Goal: Task Accomplishment & Management: Manage account settings

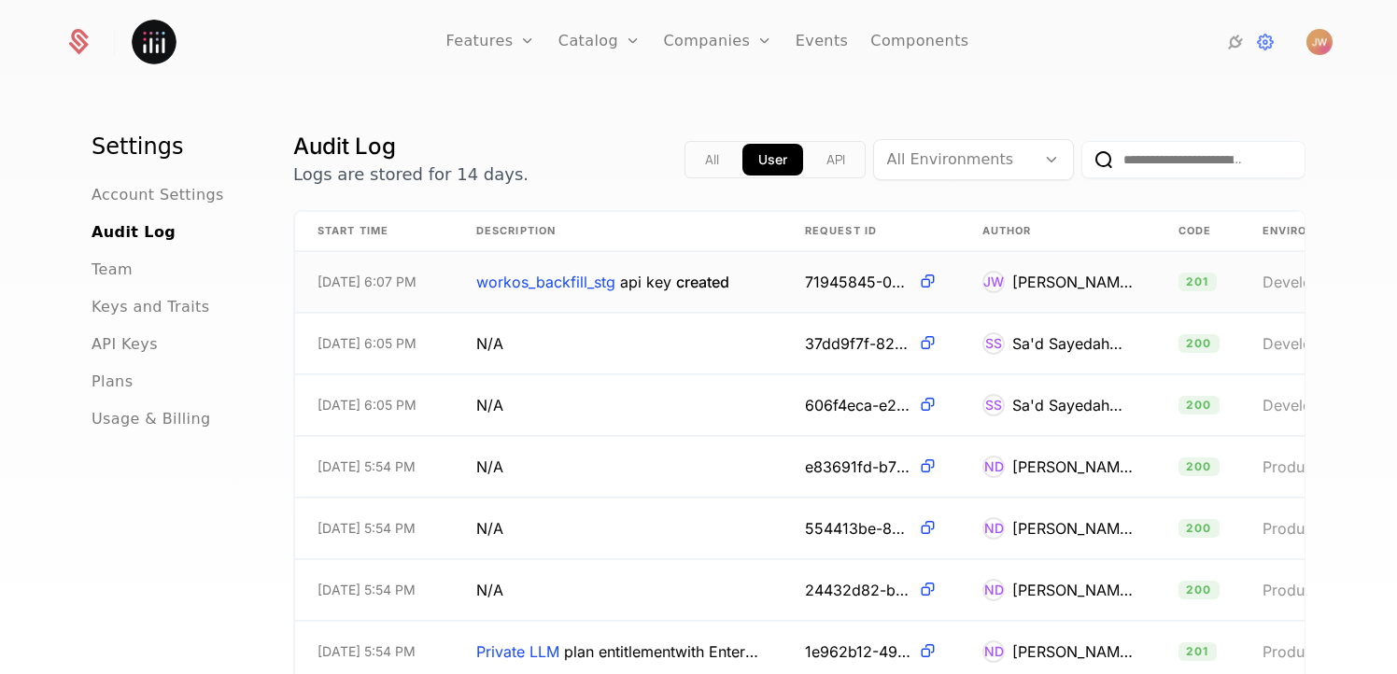
scroll to position [26, 0]
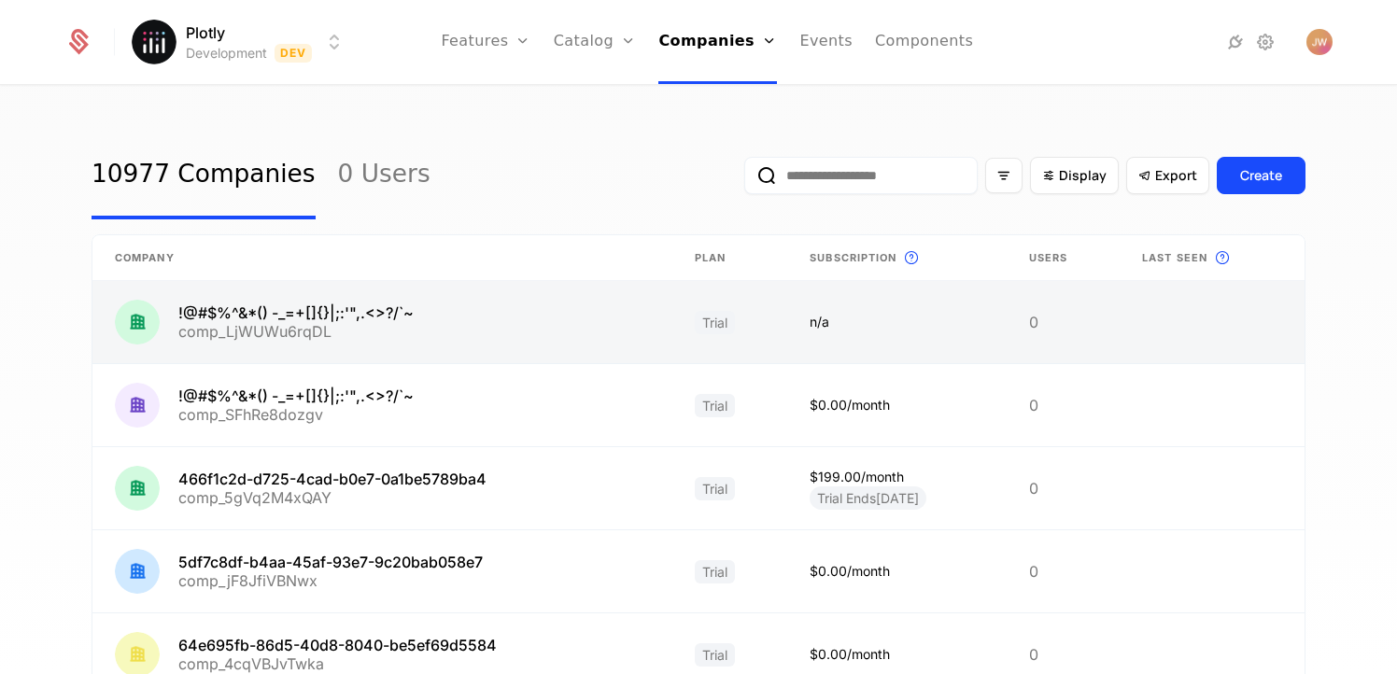
click at [310, 319] on link at bounding box center [382, 322] width 580 height 82
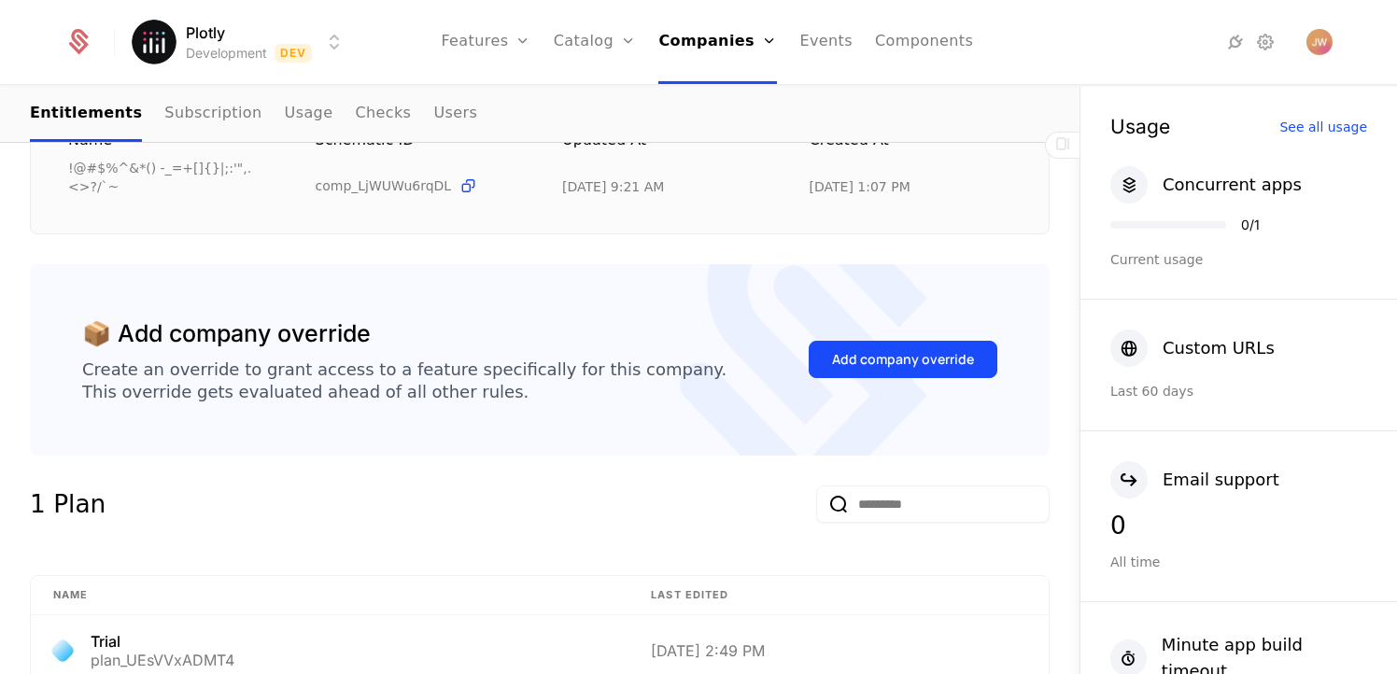
scroll to position [80, 0]
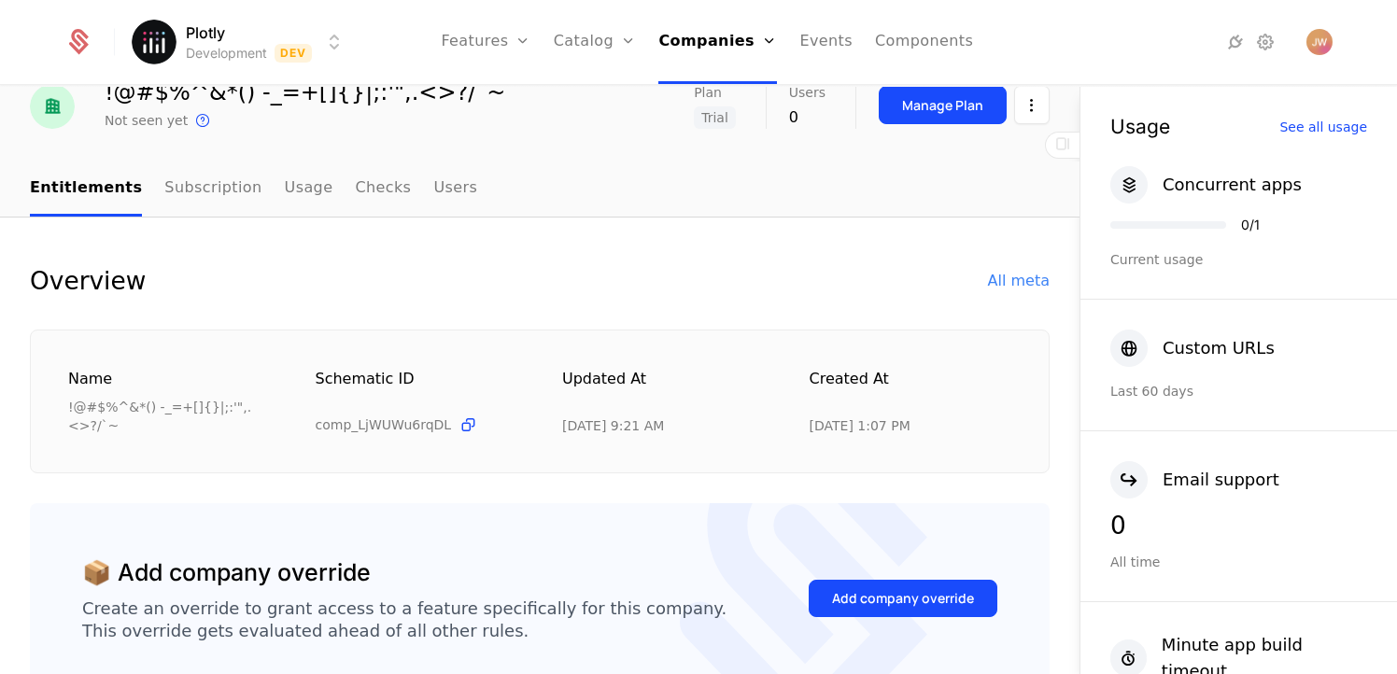
click at [289, 59] on html "Plotly Development Dev Features Features Flags Catalog Plans Add Ons Credits Co…" at bounding box center [698, 337] width 1397 height 674
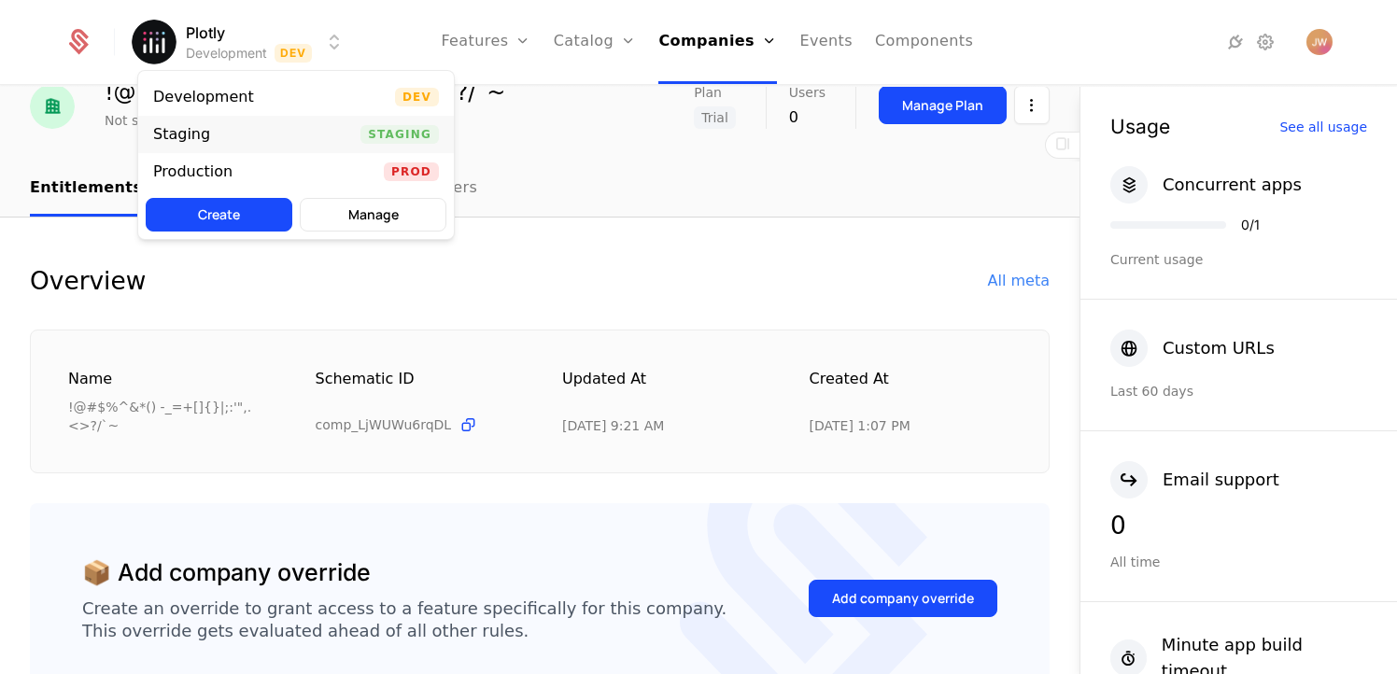
click at [347, 138] on div "Staging Staging" at bounding box center [296, 134] width 316 height 37
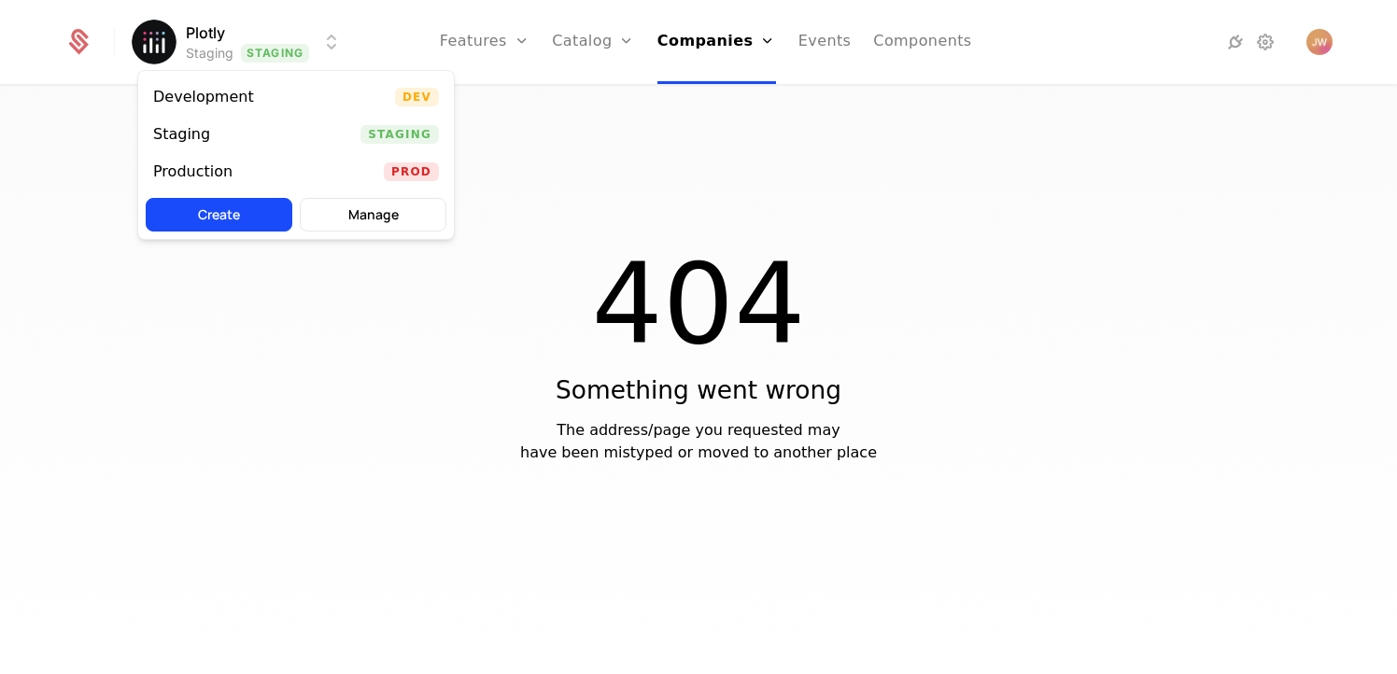
click at [247, 50] on html "Plotly Staging Staging Features Features Flags Catalog Plans Add Ons Credits Co…" at bounding box center [698, 337] width 1397 height 674
click at [278, 171] on div "Production Prod" at bounding box center [296, 171] width 316 height 37
click at [206, 33] on html "Plotly Production Prod Features Features Flags Catalog Plans Add Ons Credits Co…" at bounding box center [698, 337] width 1397 height 674
click at [247, 106] on div "Development Dev" at bounding box center [296, 96] width 316 height 37
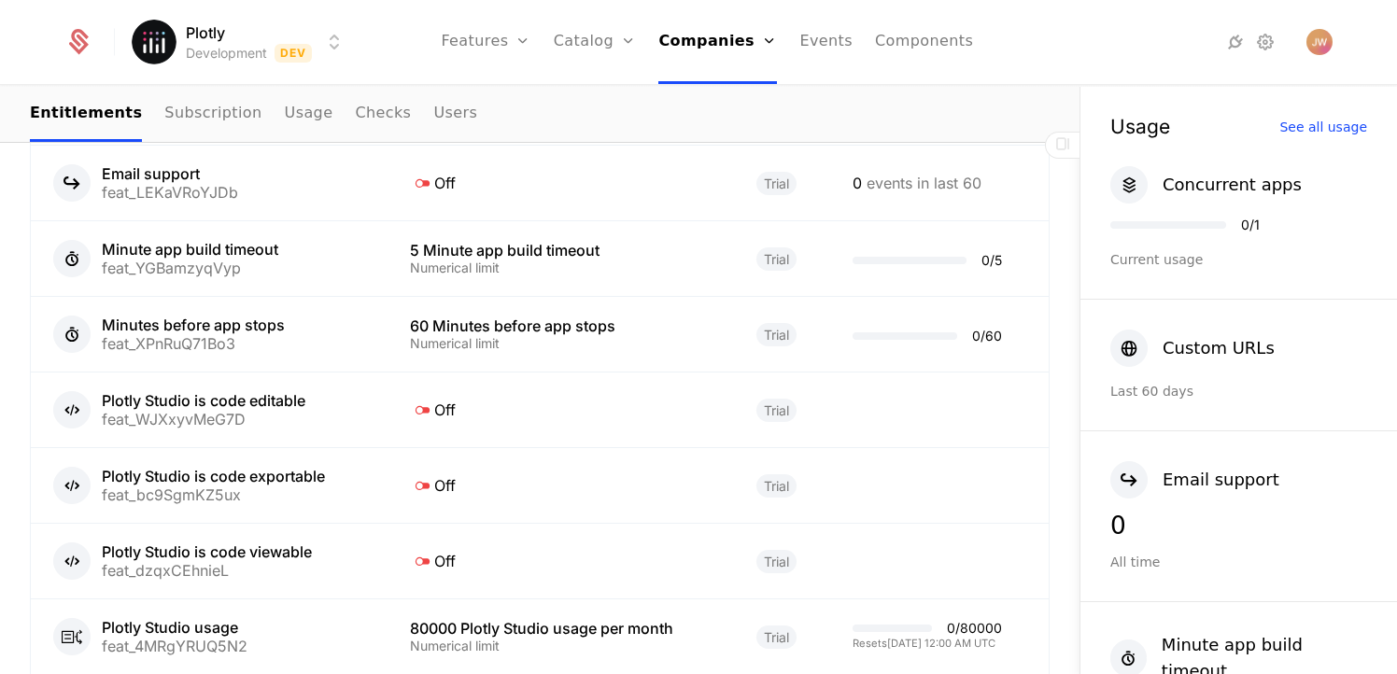
scroll to position [738, 0]
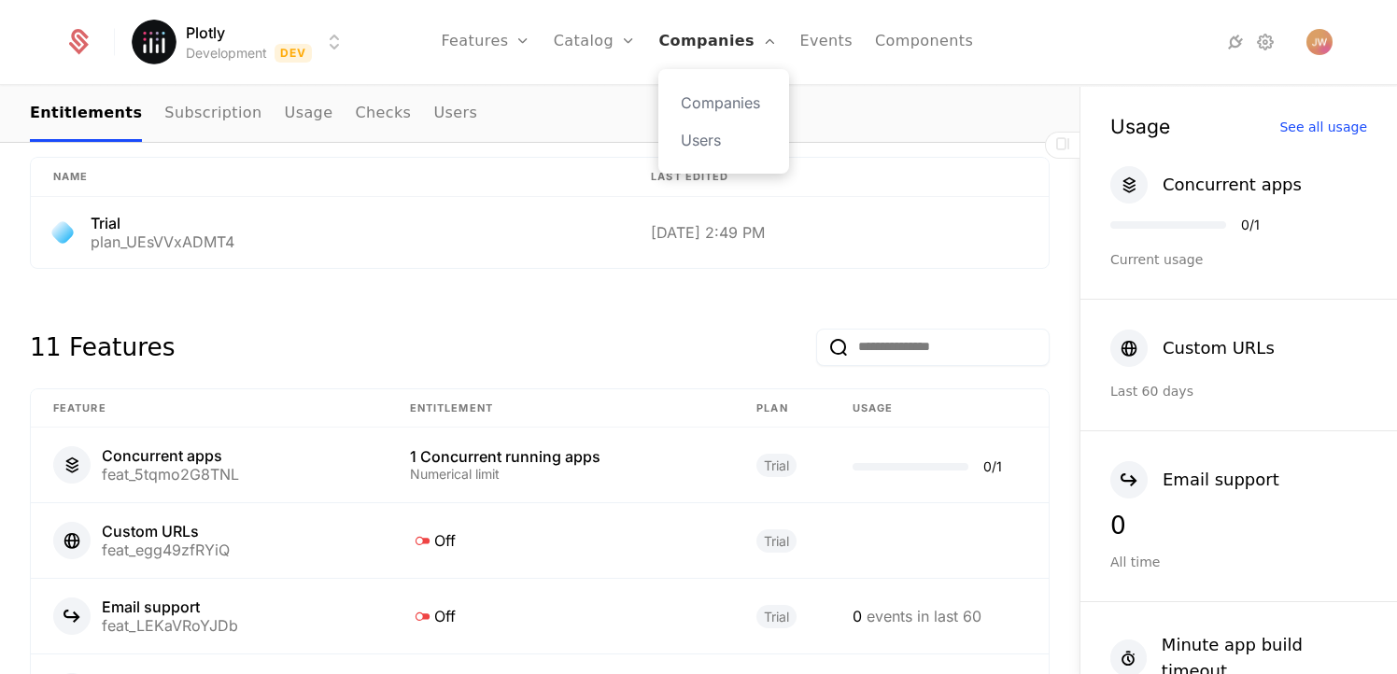
click at [691, 45] on link "Companies" at bounding box center [718, 42] width 119 height 84
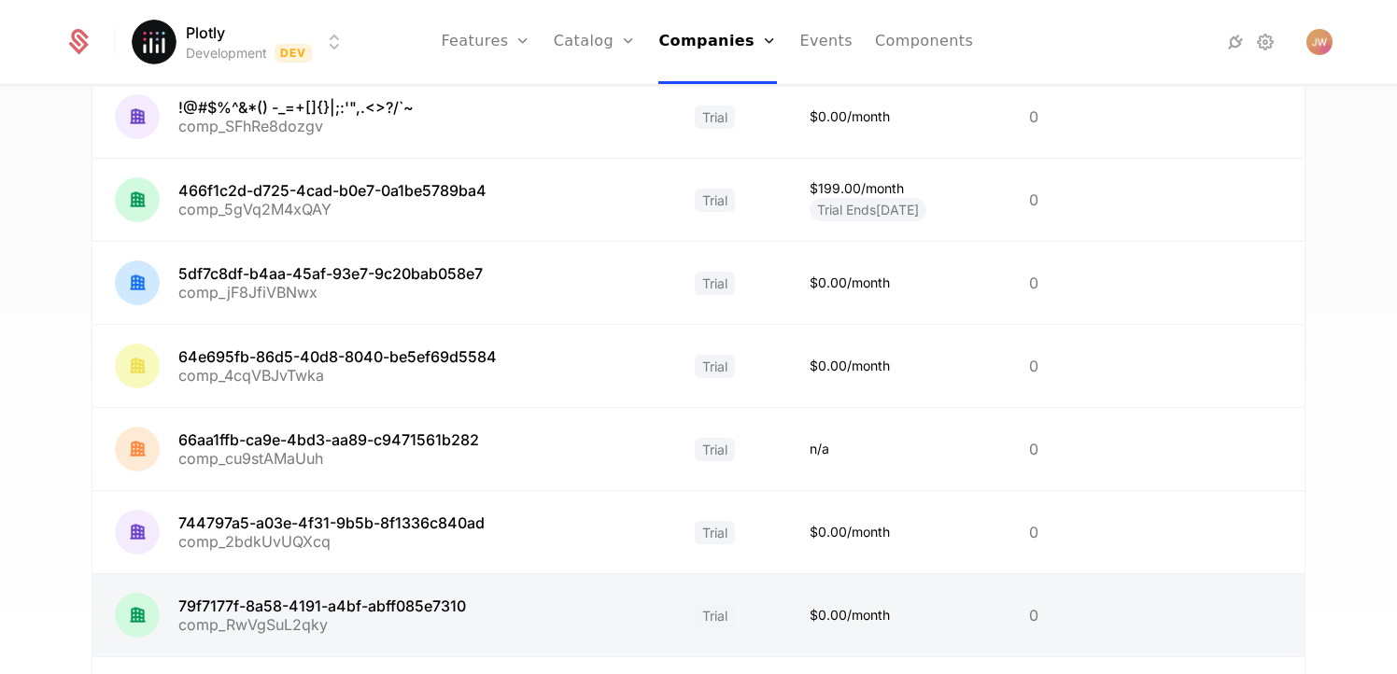
scroll to position [565, 0]
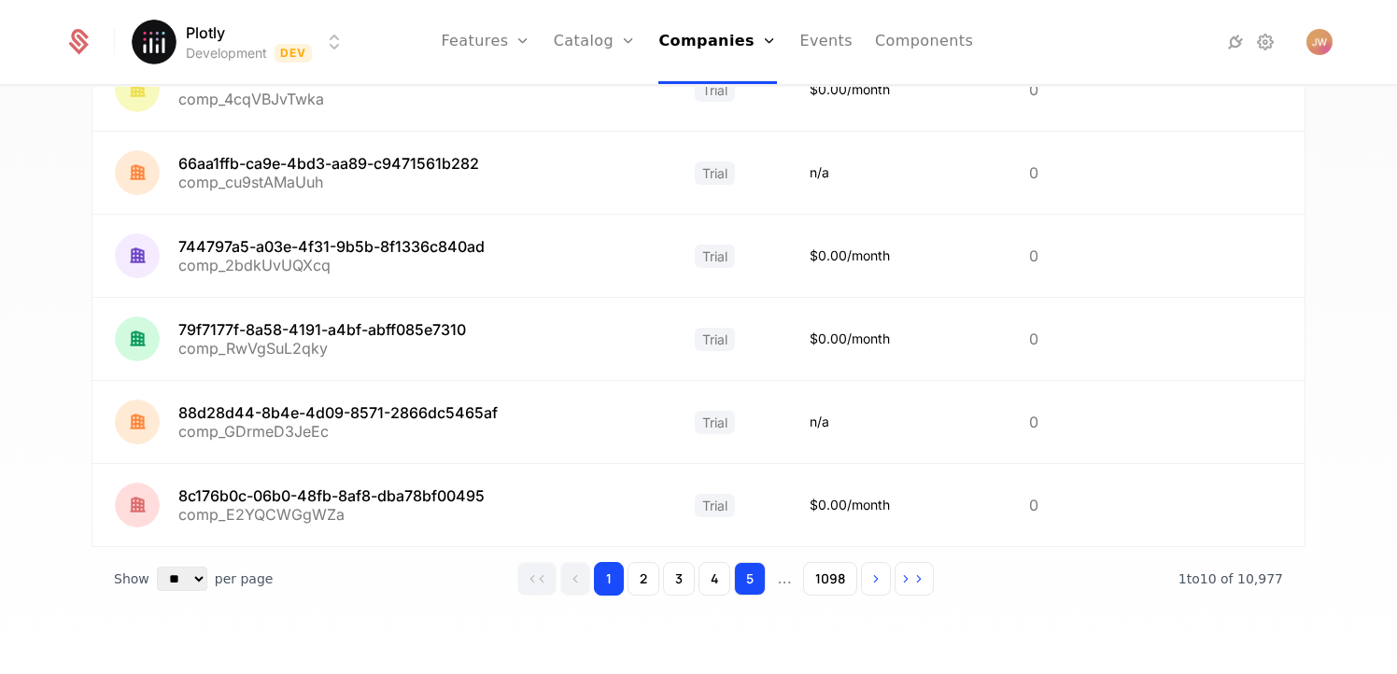
click at [734, 578] on button "5" at bounding box center [750, 579] width 32 height 34
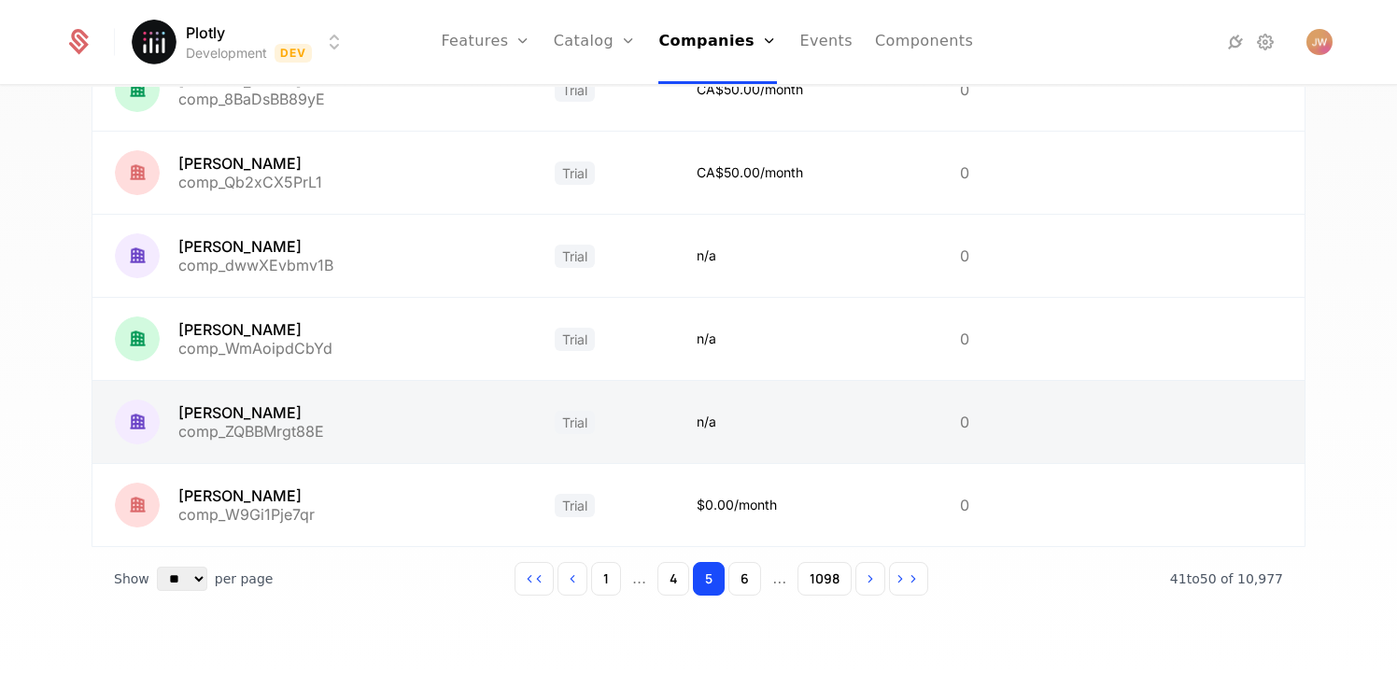
click at [209, 419] on link at bounding box center [312, 422] width 440 height 82
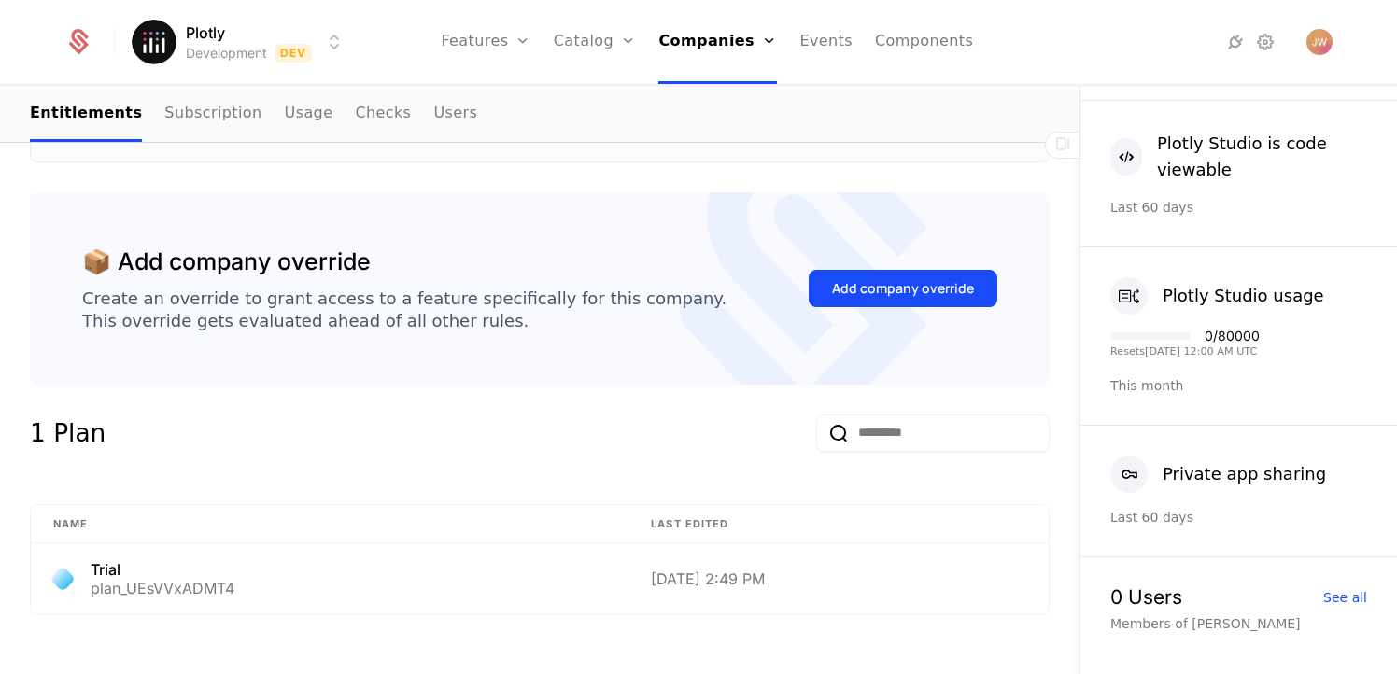
scroll to position [14, 0]
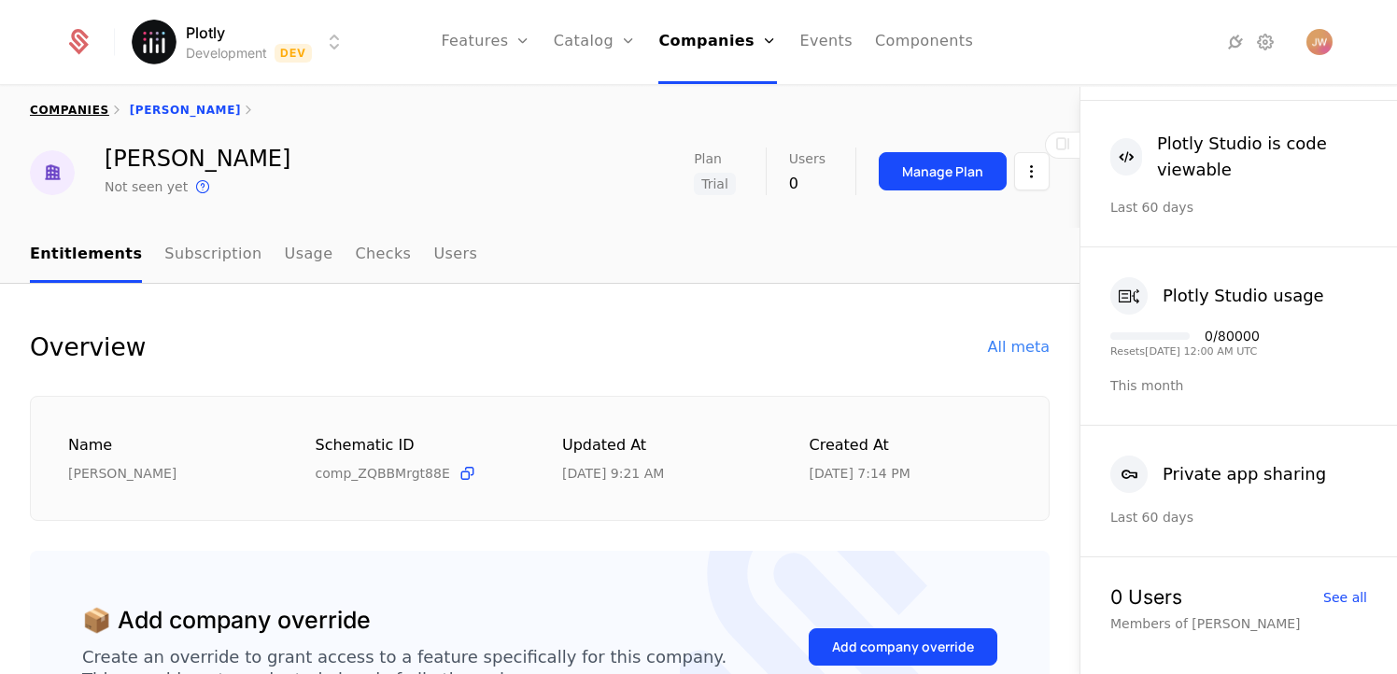
click at [79, 110] on link "companies" at bounding box center [69, 110] width 79 height 13
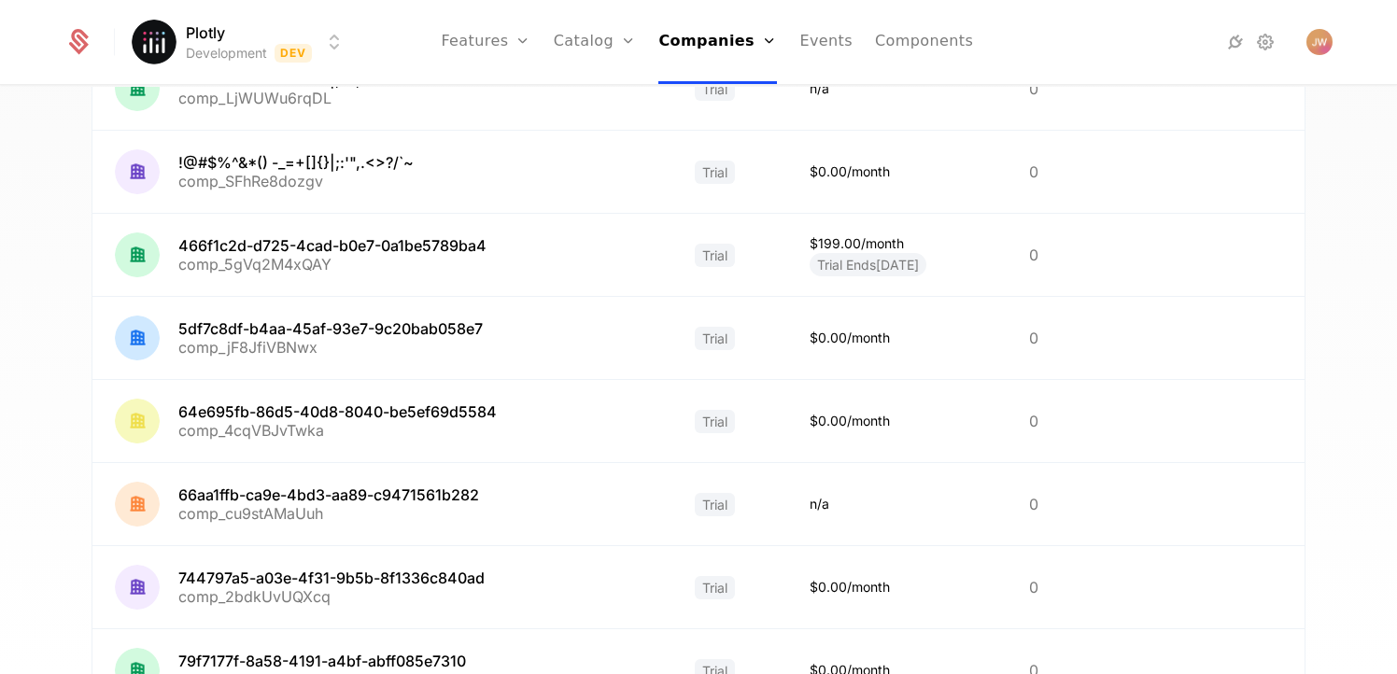
scroll to position [565, 0]
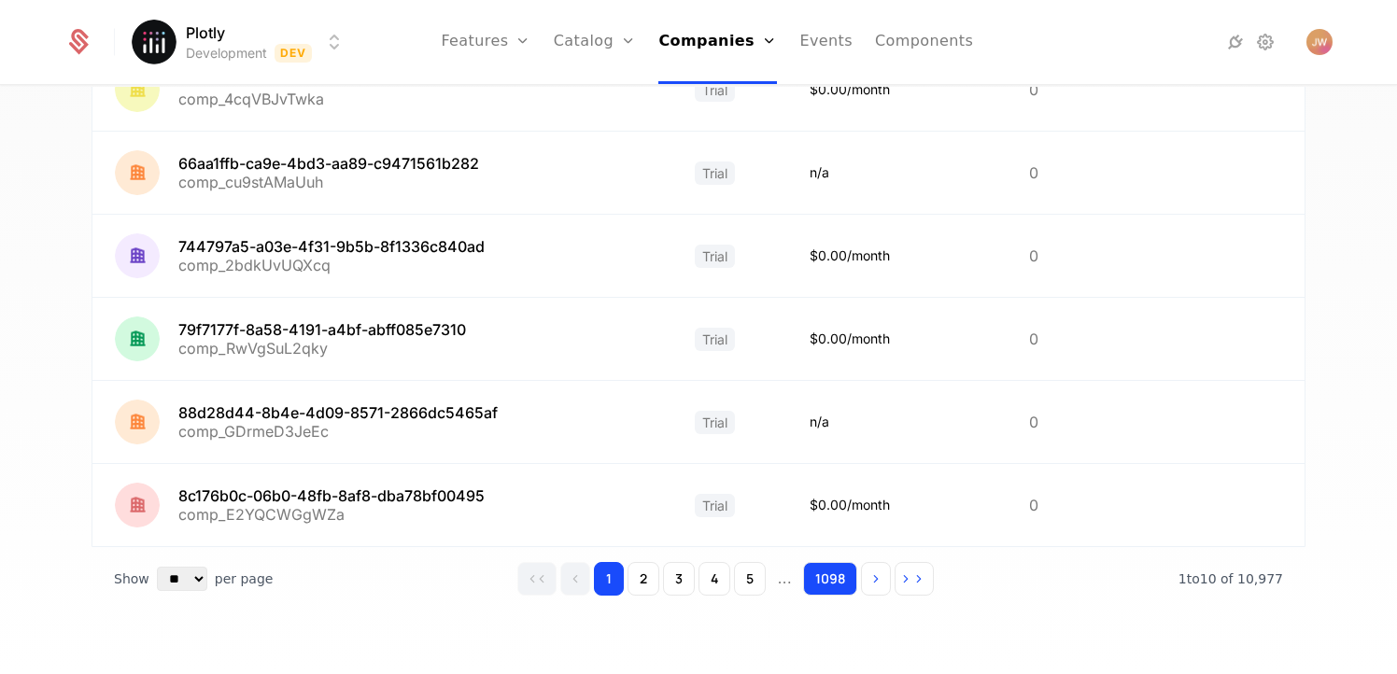
click at [809, 579] on button "1098" at bounding box center [830, 579] width 54 height 34
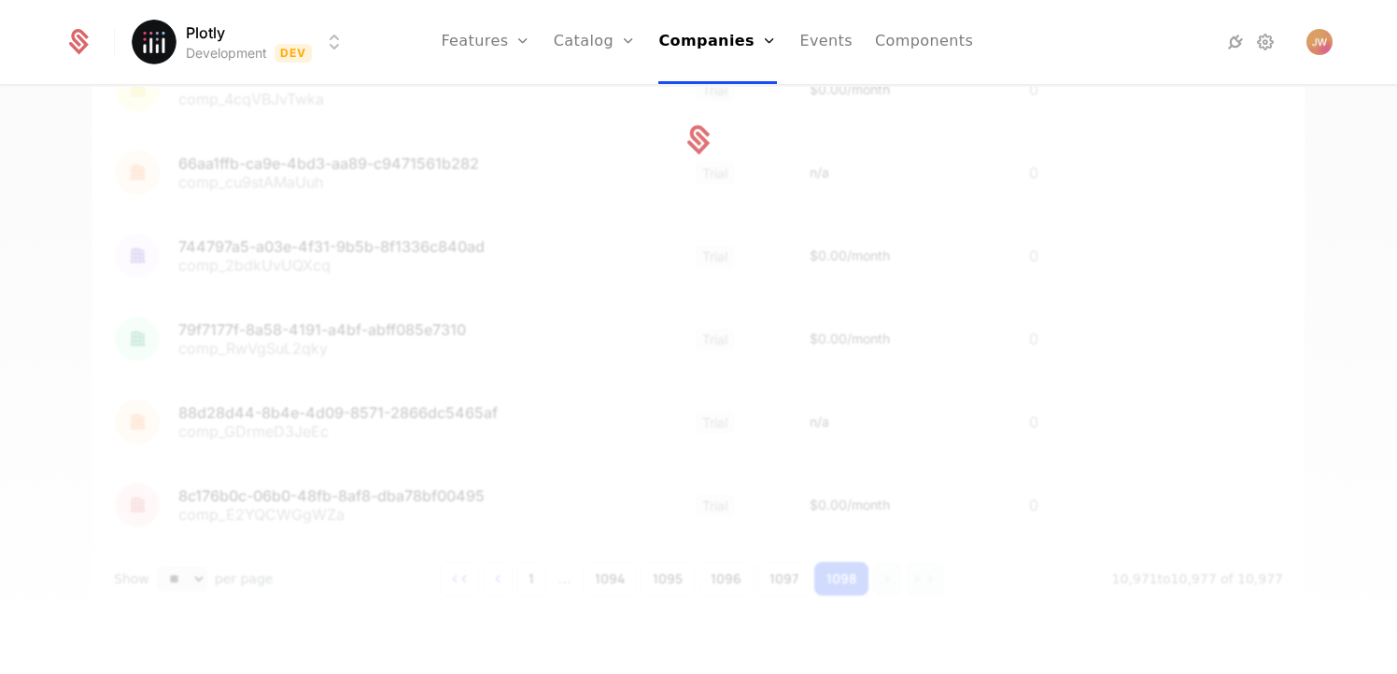
scroll to position [316, 0]
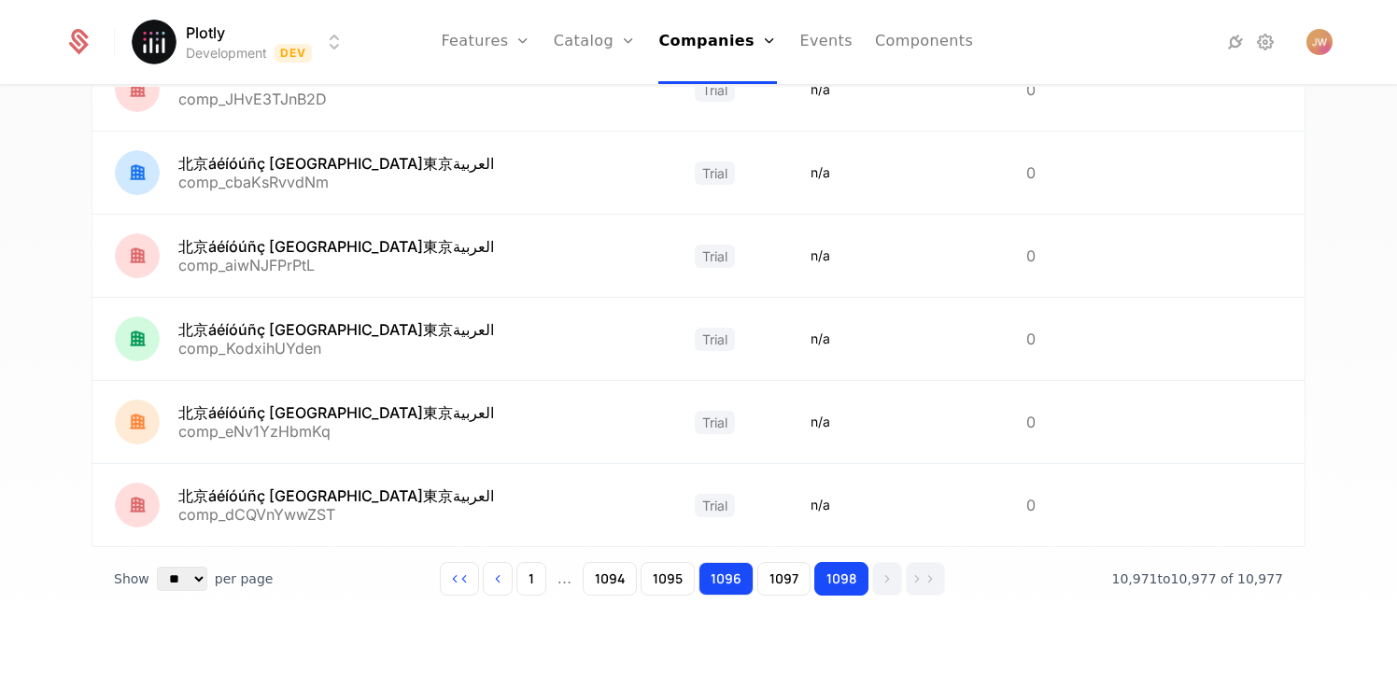
click at [708, 582] on button "1096" at bounding box center [726, 579] width 55 height 34
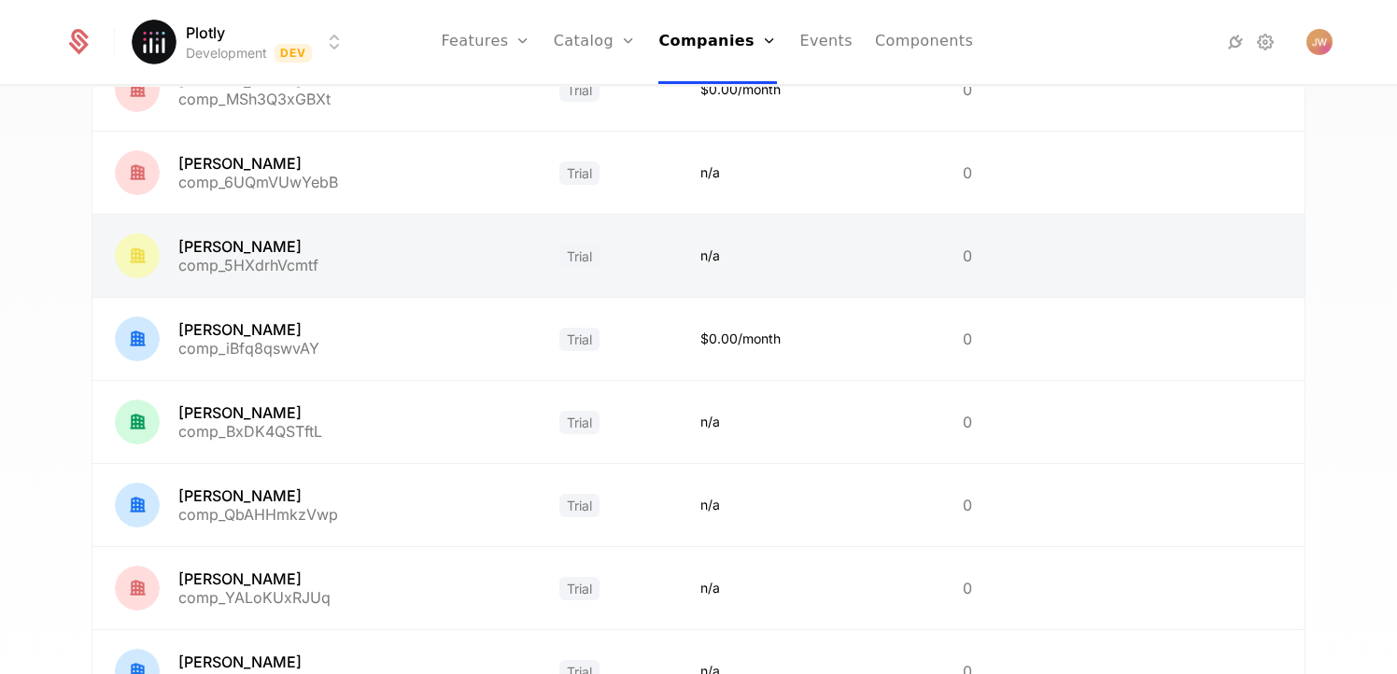
click at [243, 240] on link at bounding box center [314, 256] width 445 height 82
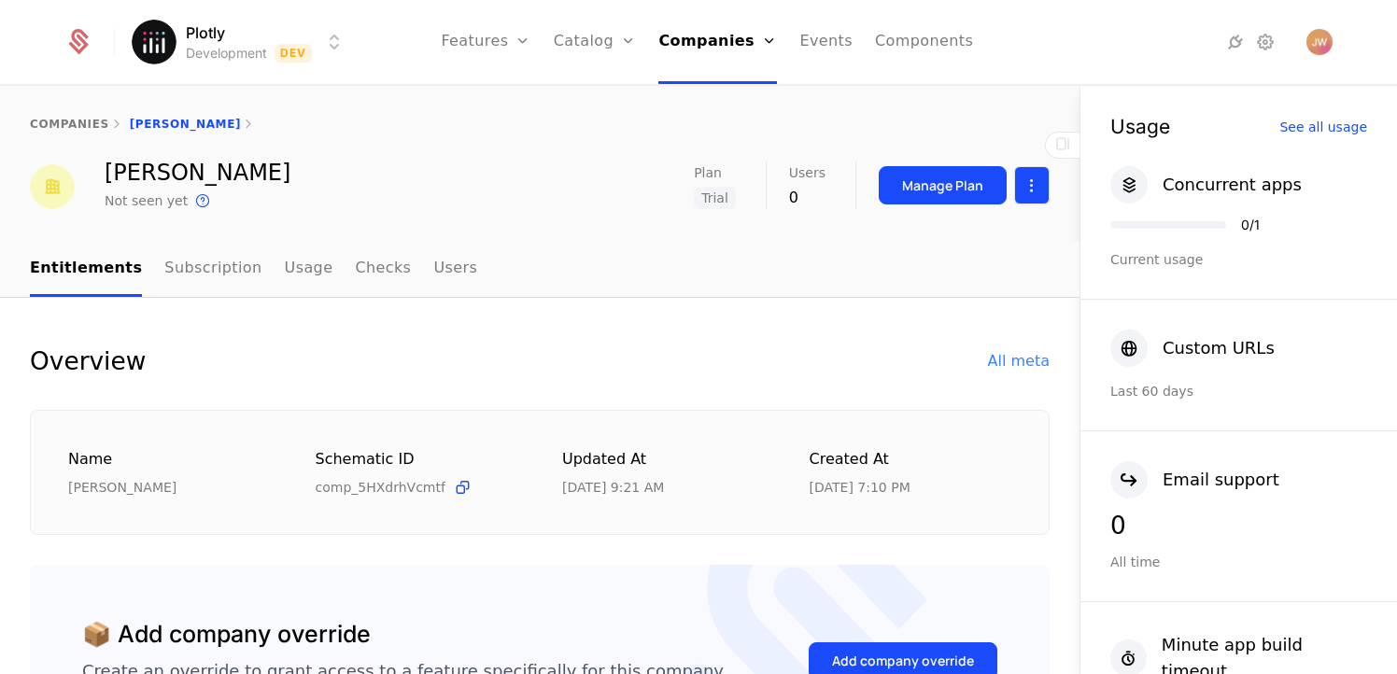
click at [1032, 176] on html "Plotly Development Dev Features Features Flags Catalog Plans Add Ons Credits Co…" at bounding box center [698, 337] width 1397 height 674
click at [949, 240] on div "Edit company" at bounding box center [930, 241] width 116 height 26
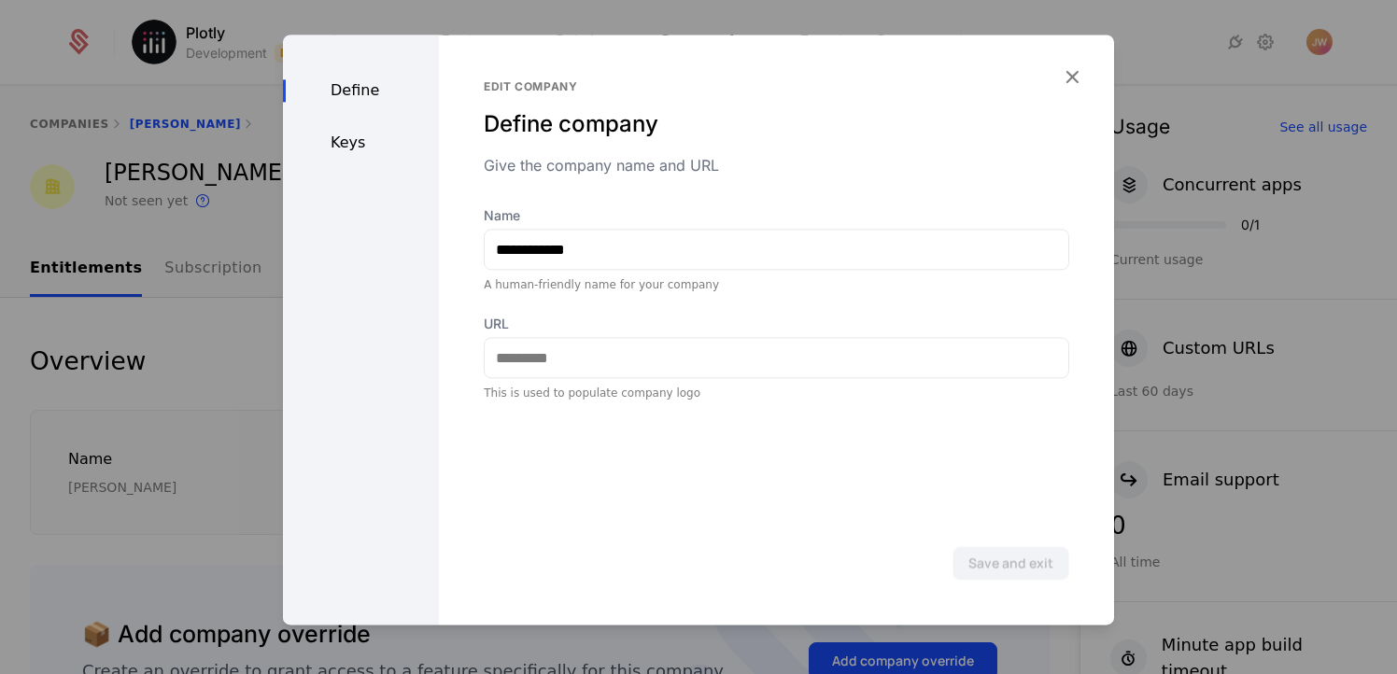
click at [379, 158] on div "Define Keys" at bounding box center [361, 330] width 156 height 590
click at [354, 139] on div "Keys" at bounding box center [361, 143] width 156 height 22
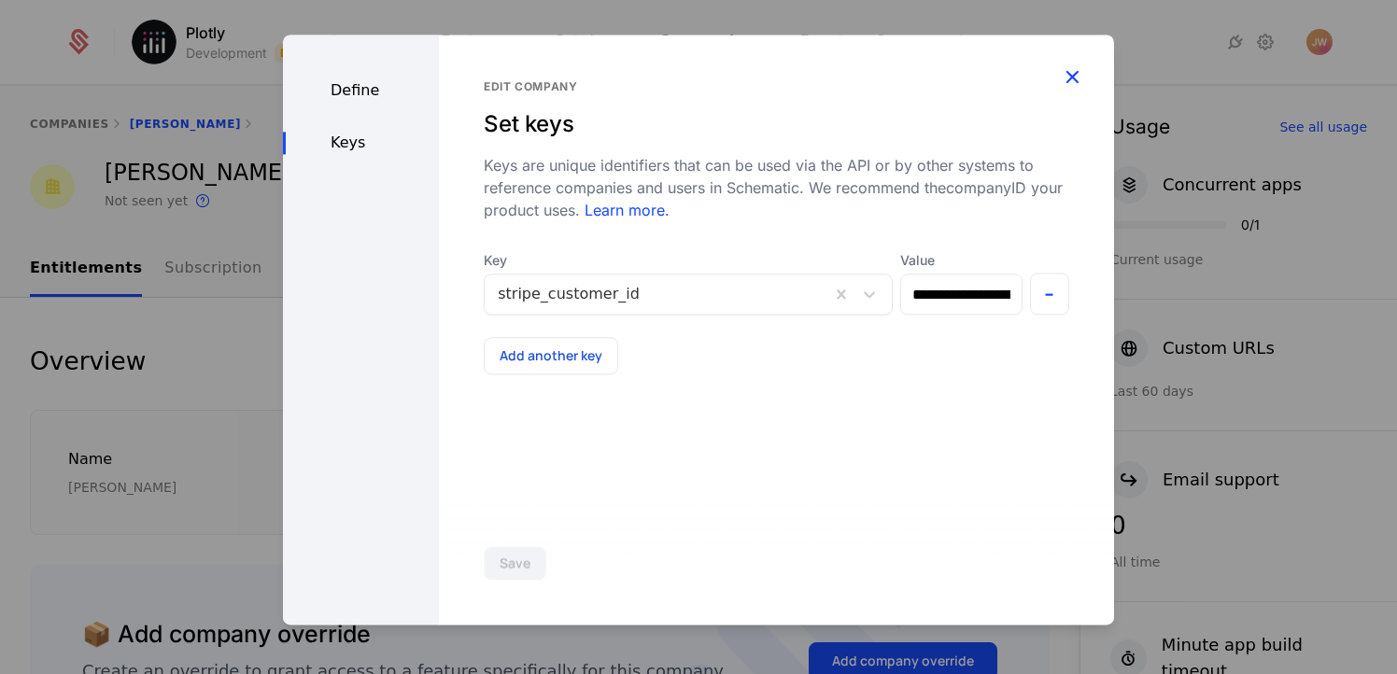
click at [1067, 78] on icon "button" at bounding box center [1072, 76] width 24 height 24
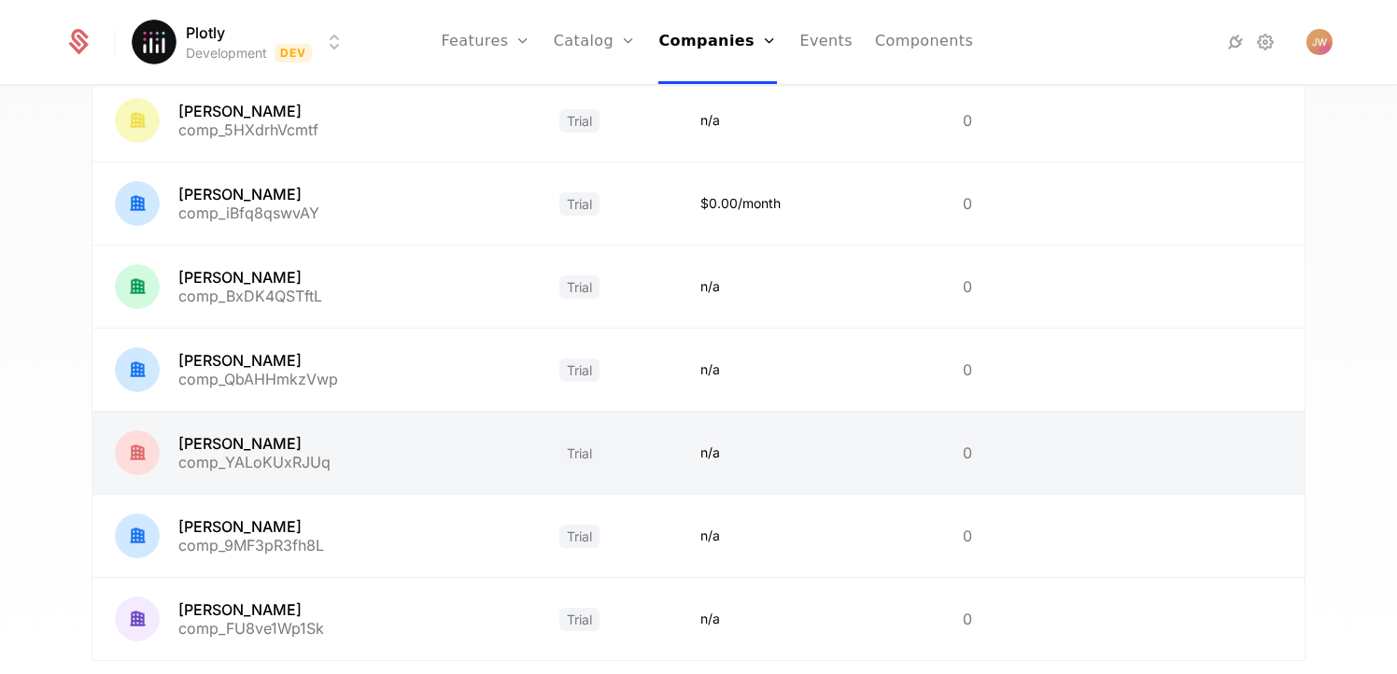
scroll to position [552, 0]
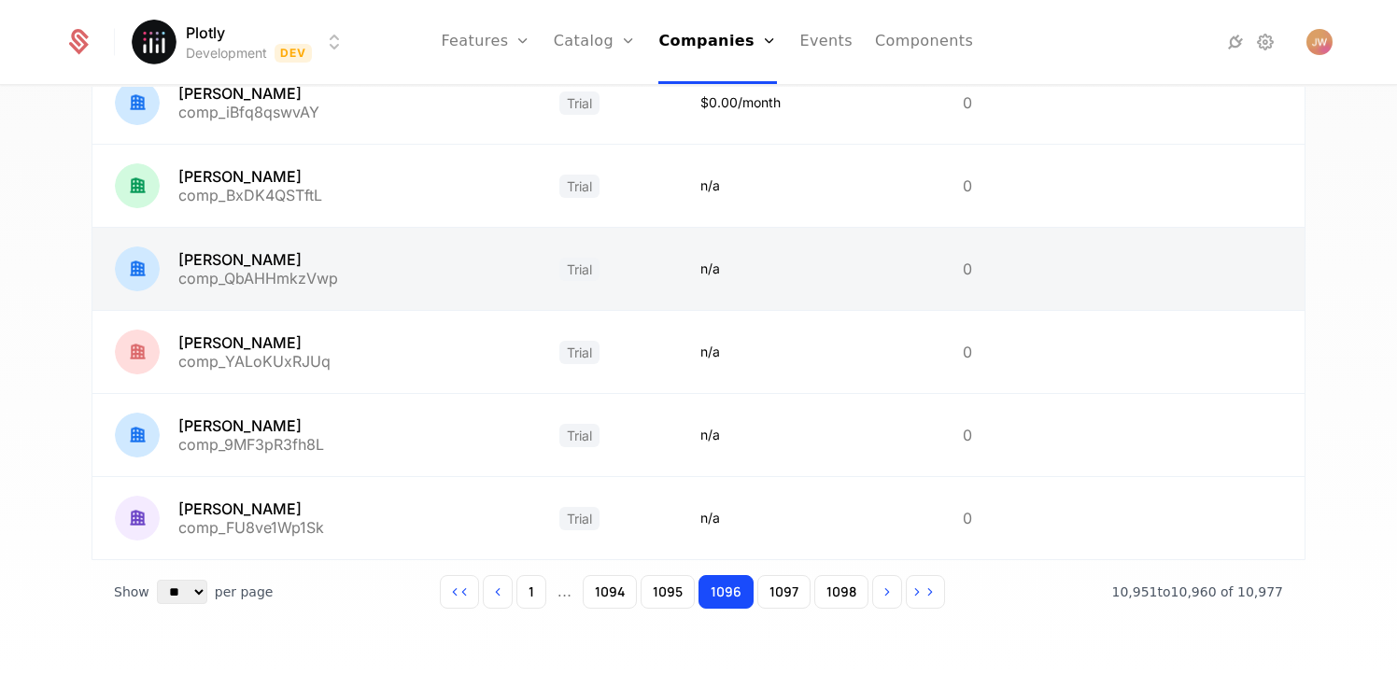
click at [198, 253] on link at bounding box center [314, 269] width 445 height 82
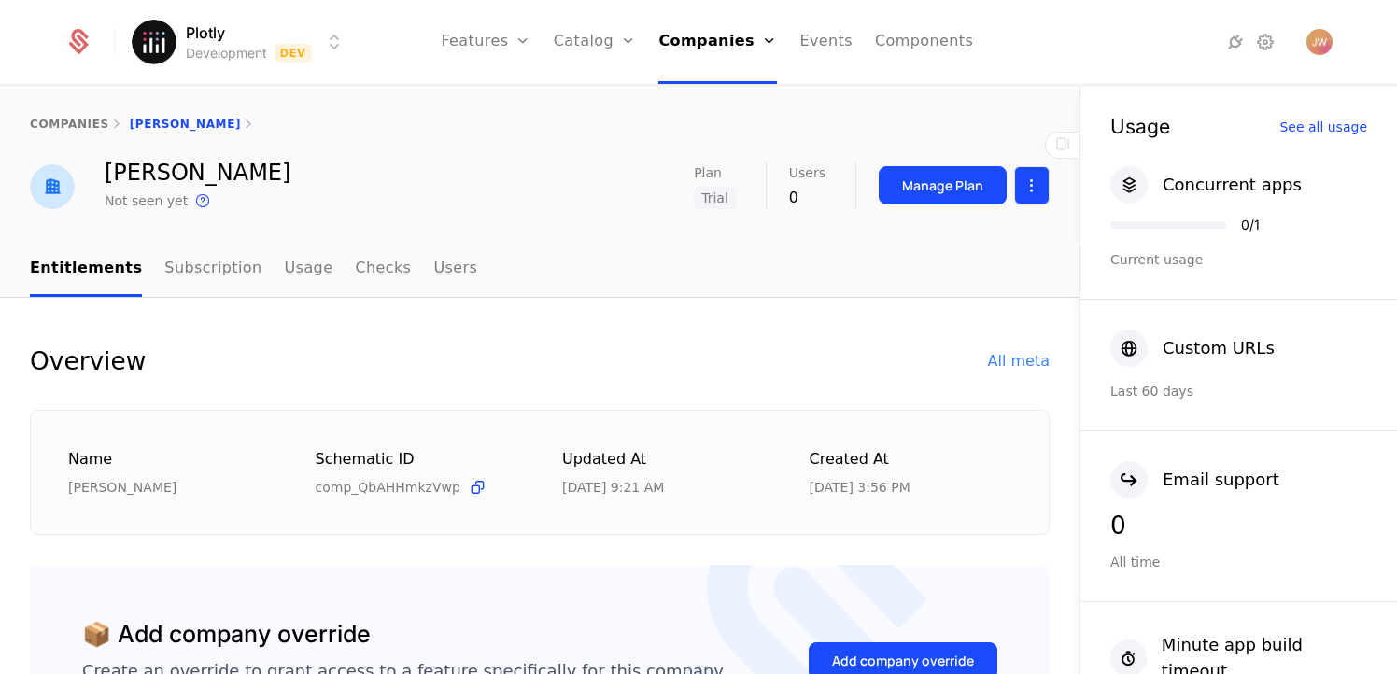
click at [1028, 191] on html "Plotly Development Dev Features Features Flags Catalog Plans Add Ons Credits Co…" at bounding box center [698, 337] width 1397 height 674
click at [948, 234] on div "Edit company" at bounding box center [930, 241] width 116 height 26
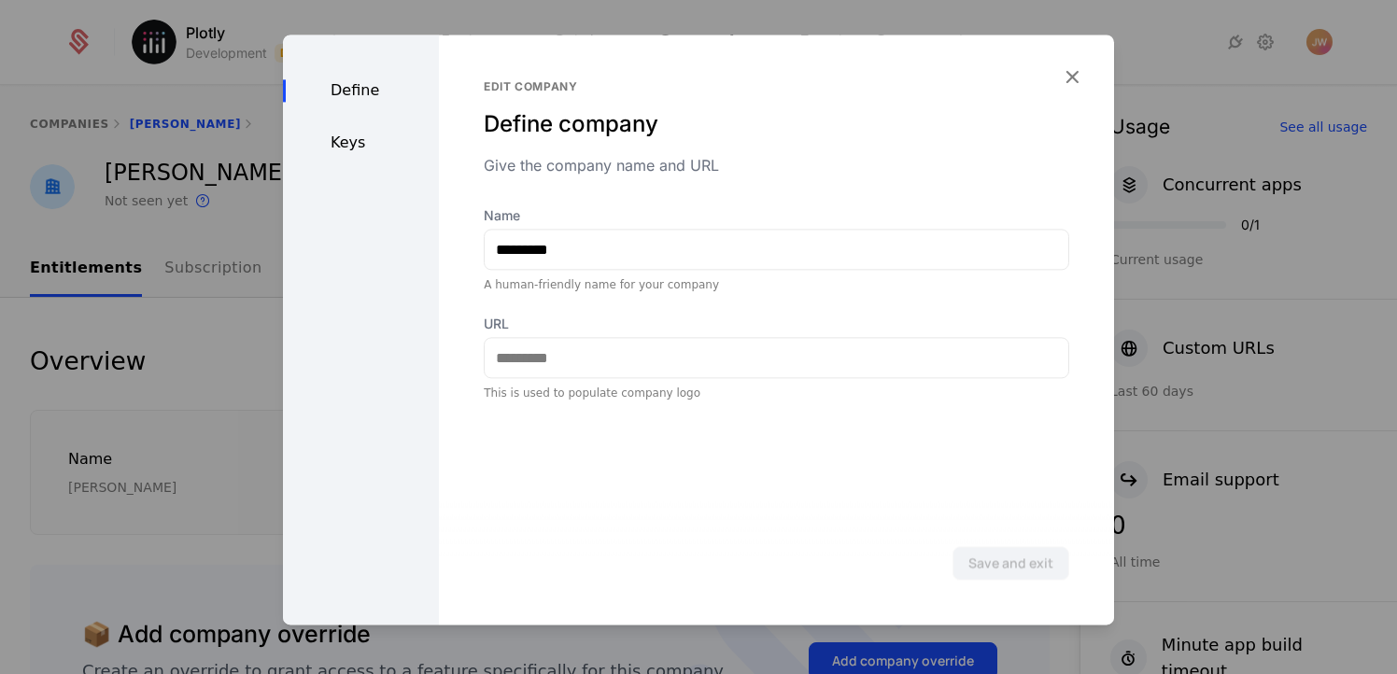
click at [367, 154] on div "Keys" at bounding box center [361, 143] width 156 height 22
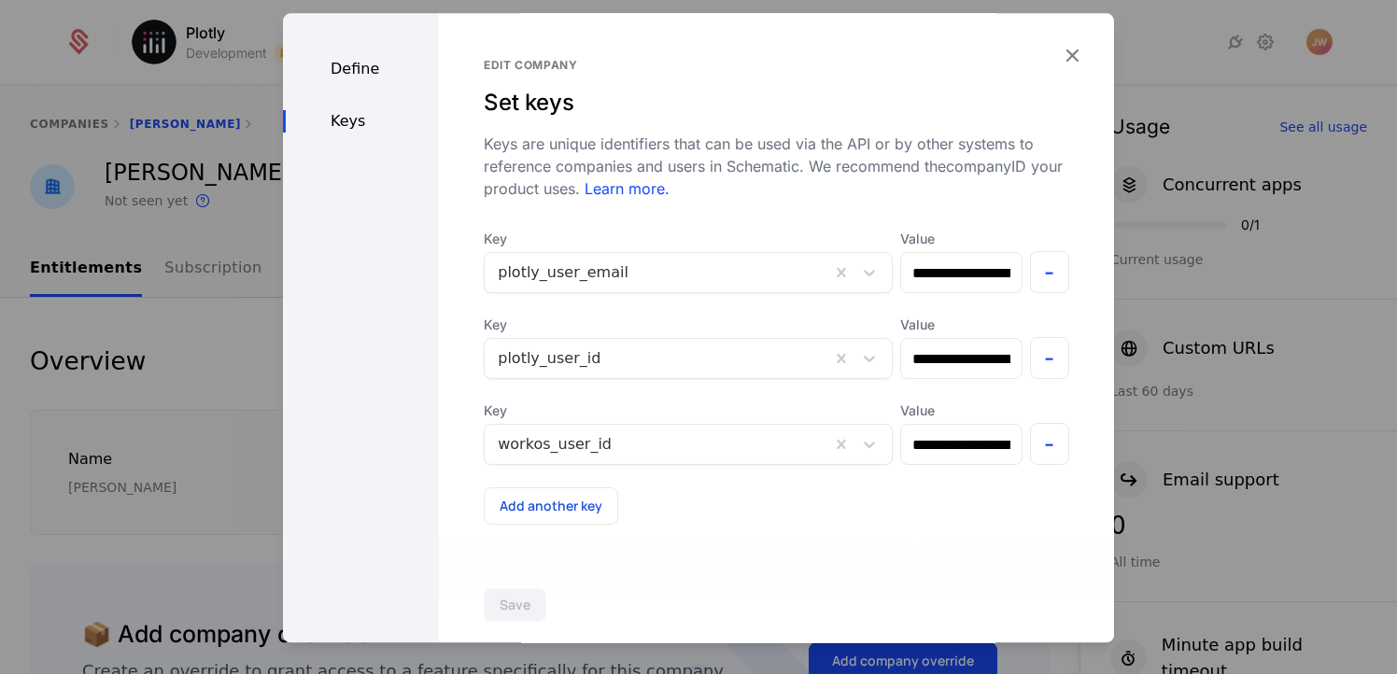
click at [559, 262] on div at bounding box center [657, 273] width 319 height 26
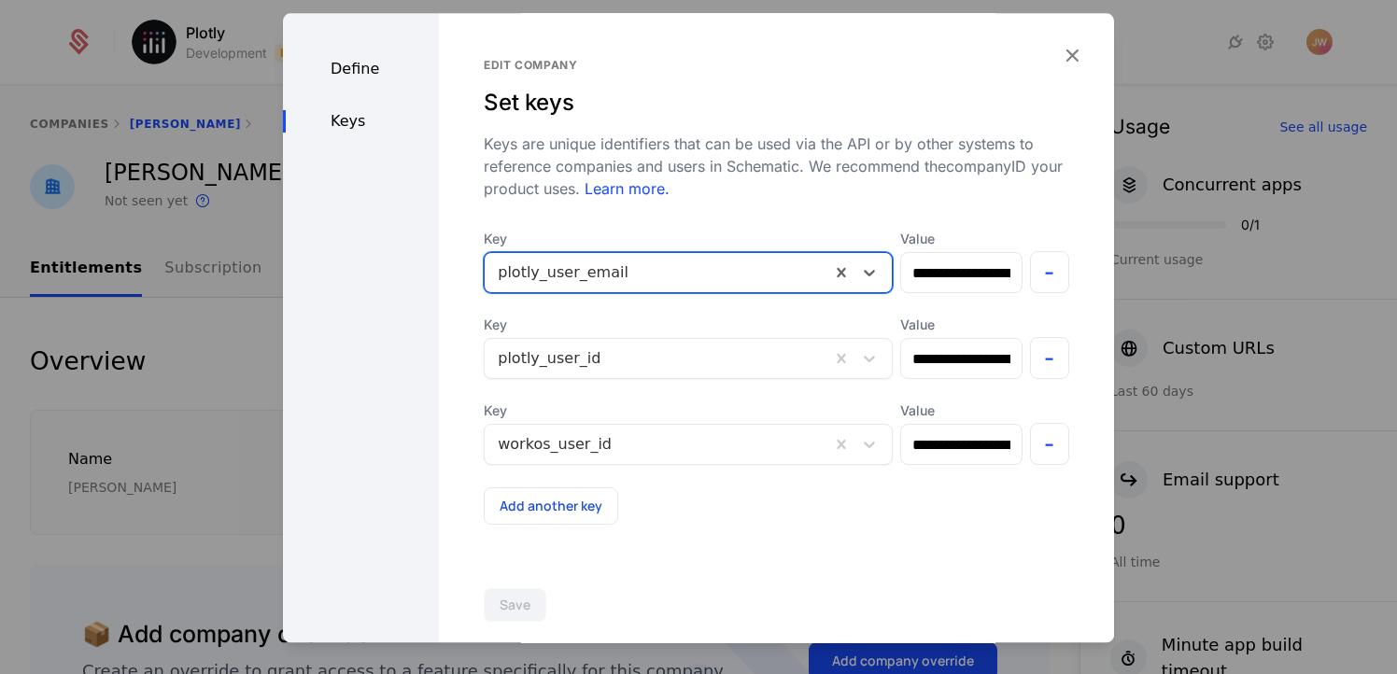
click at [564, 273] on div at bounding box center [657, 273] width 319 height 26
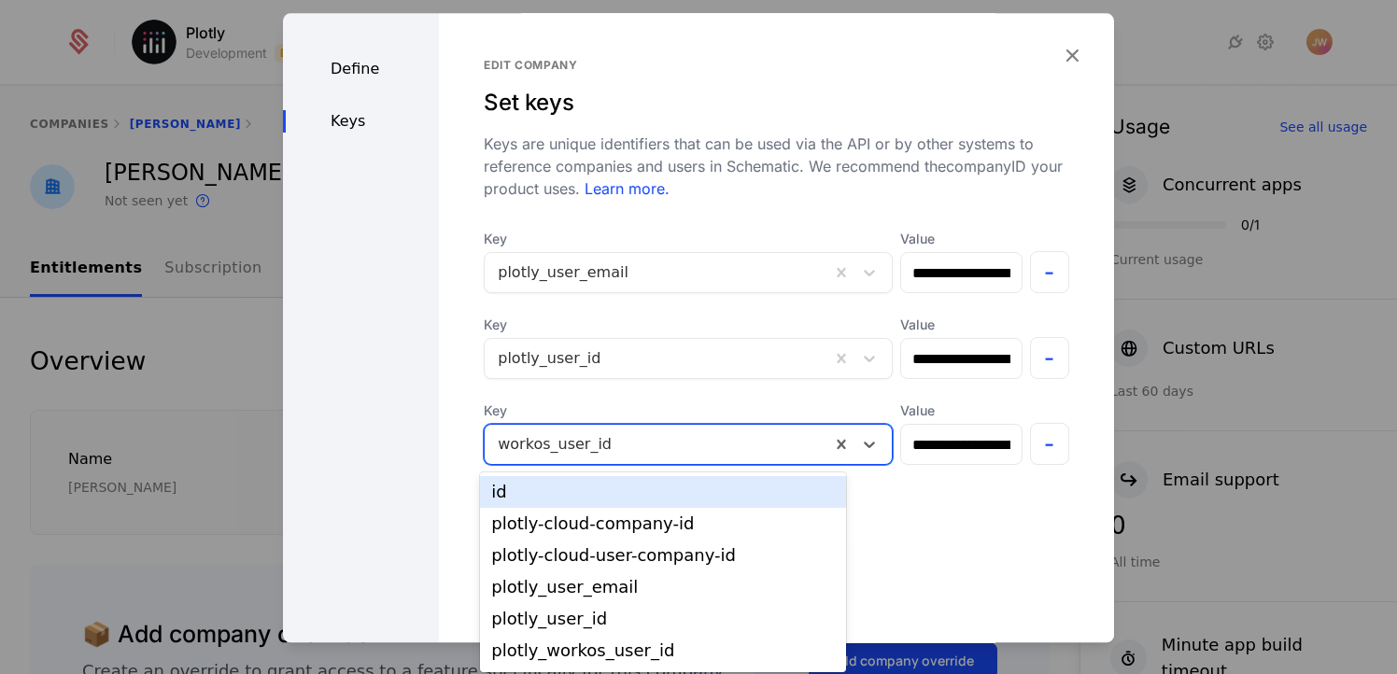
drag, startPoint x: 559, startPoint y: 438, endPoint x: 456, endPoint y: 352, distance: 134.0
click at [461, 359] on div "**********" at bounding box center [776, 340] width 675 height 654
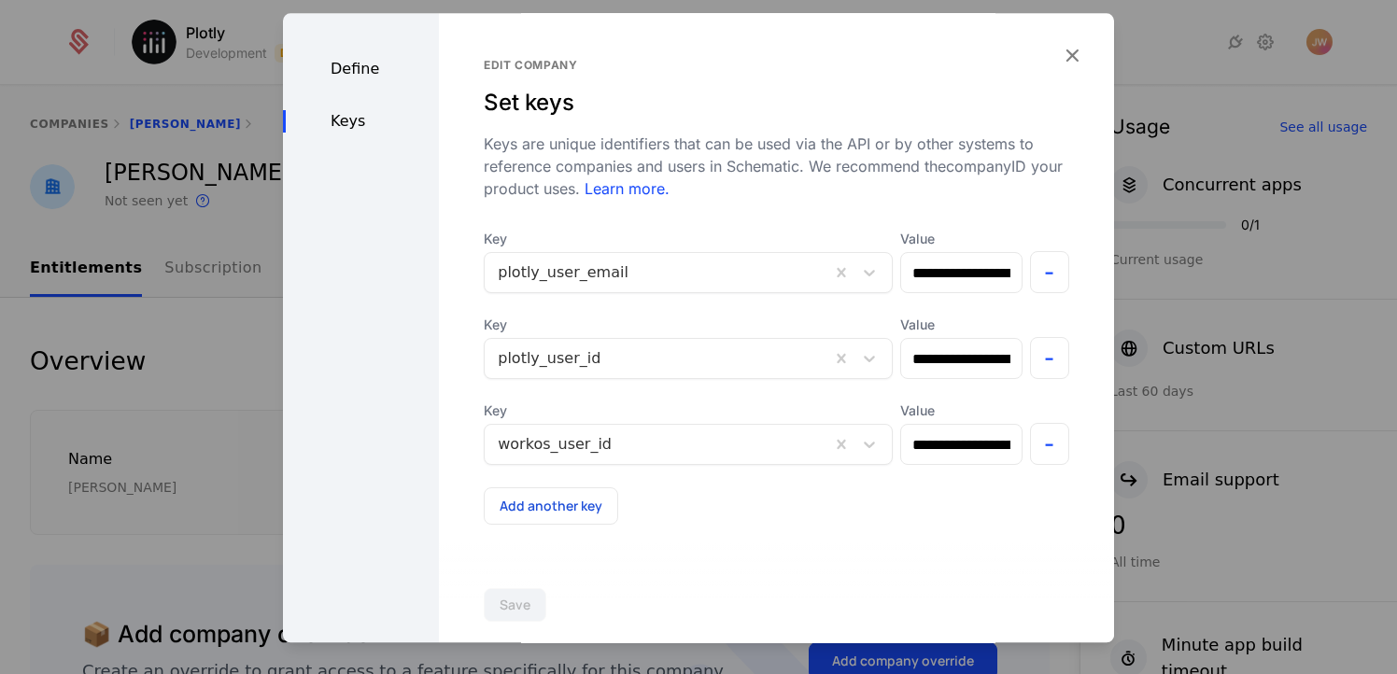
drag, startPoint x: 456, startPoint y: 352, endPoint x: 452, endPoint y: 336, distance: 16.3
click at [456, 352] on div "**********" at bounding box center [776, 340] width 675 height 654
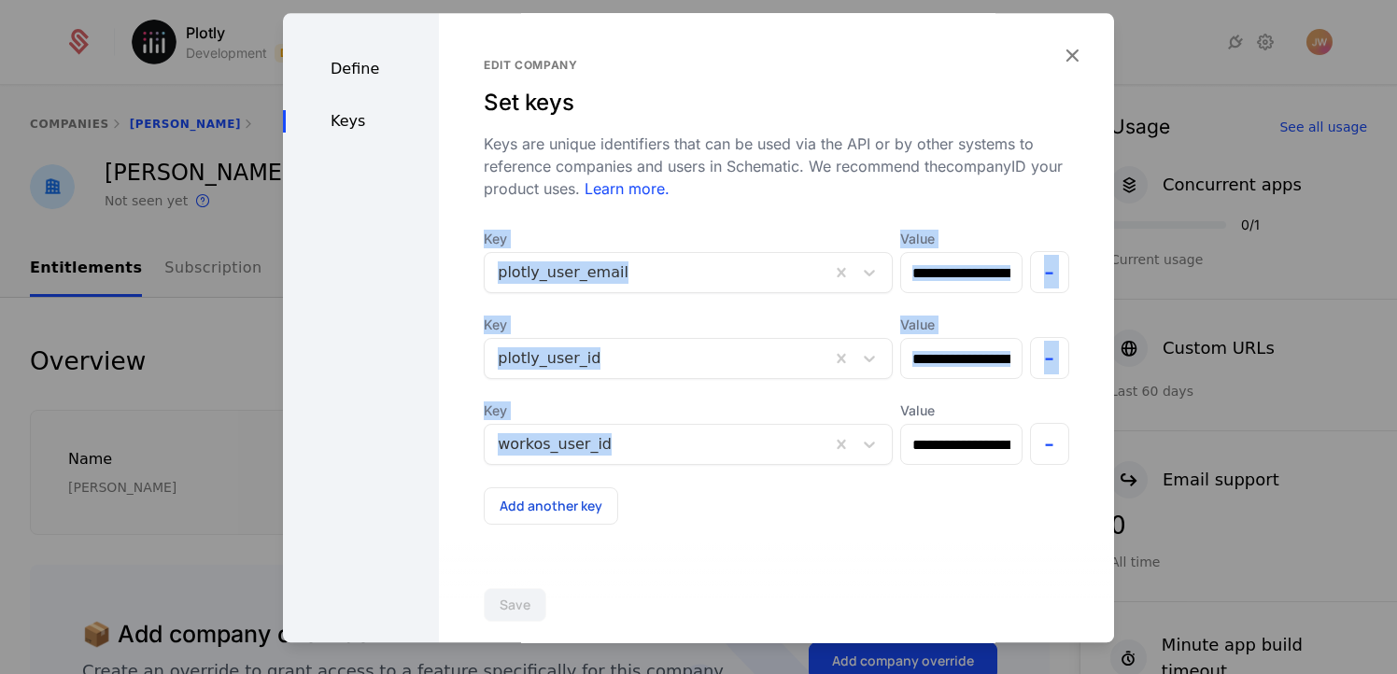
drag, startPoint x: 463, startPoint y: 250, endPoint x: 645, endPoint y: 446, distance: 267.0
click at [645, 446] on div "**********" at bounding box center [776, 340] width 675 height 654
copy div "Key plotly_user_email Value - Key plotly_user_id Value - Key workos_user_id"
